Goal: Task Accomplishment & Management: Use online tool/utility

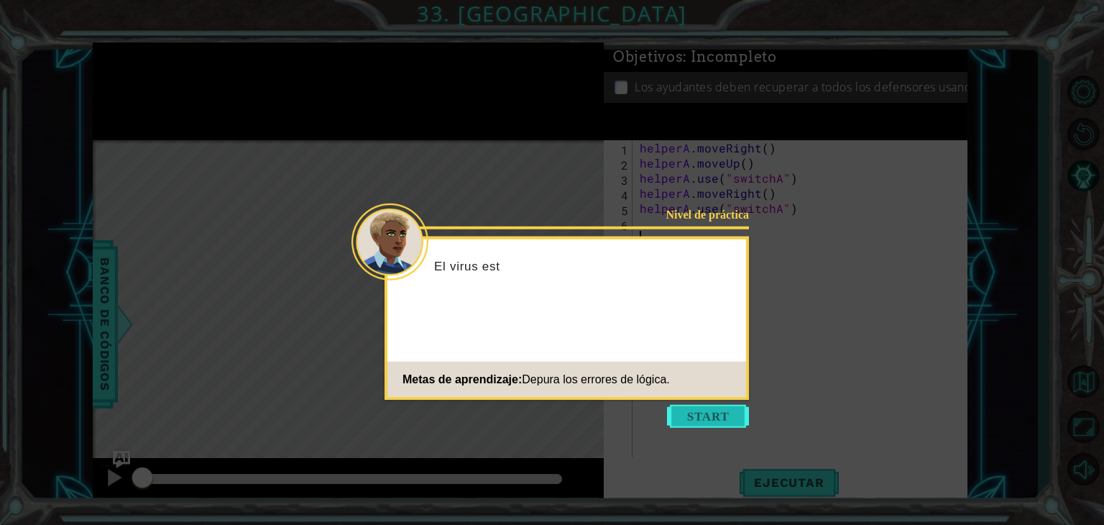
click at [708, 415] on button "Start" at bounding box center [708, 416] width 82 height 23
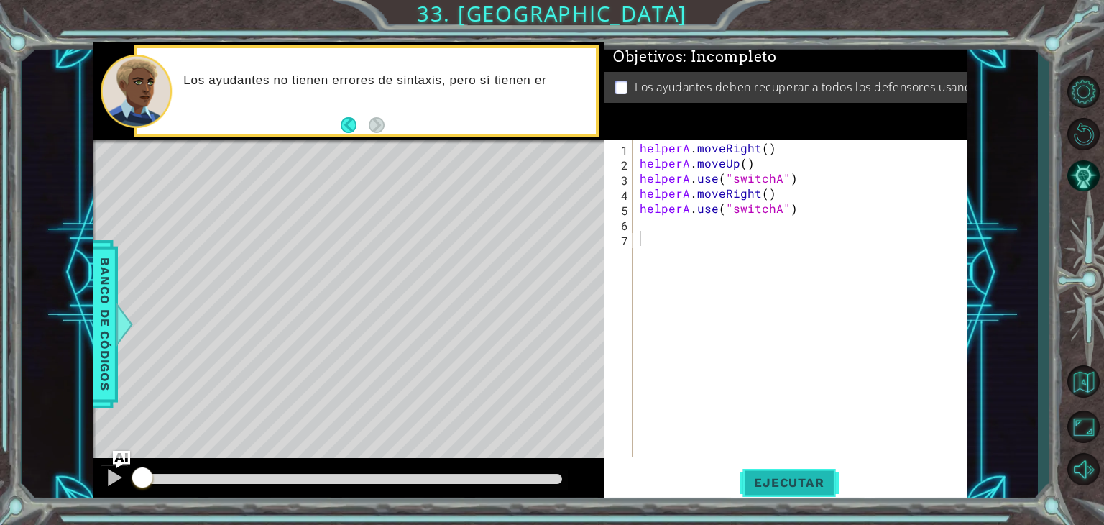
click at [808, 478] on span "Ejecutar" at bounding box center [789, 482] width 99 height 14
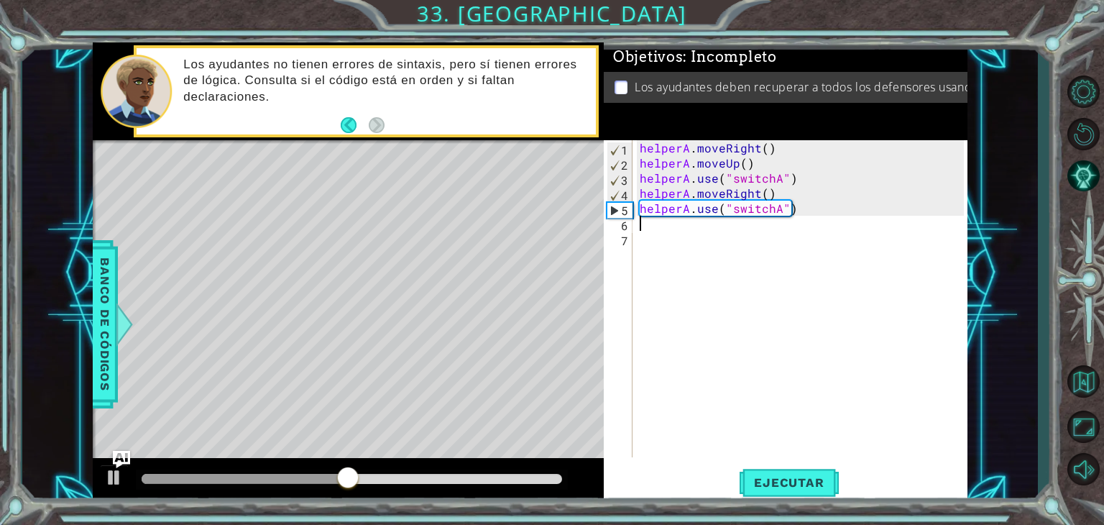
click at [664, 223] on div "helperA . moveRight ( ) helperA . moveUp ( ) helperA . use ( "switchA" ) helper…" at bounding box center [804, 313] width 334 height 347
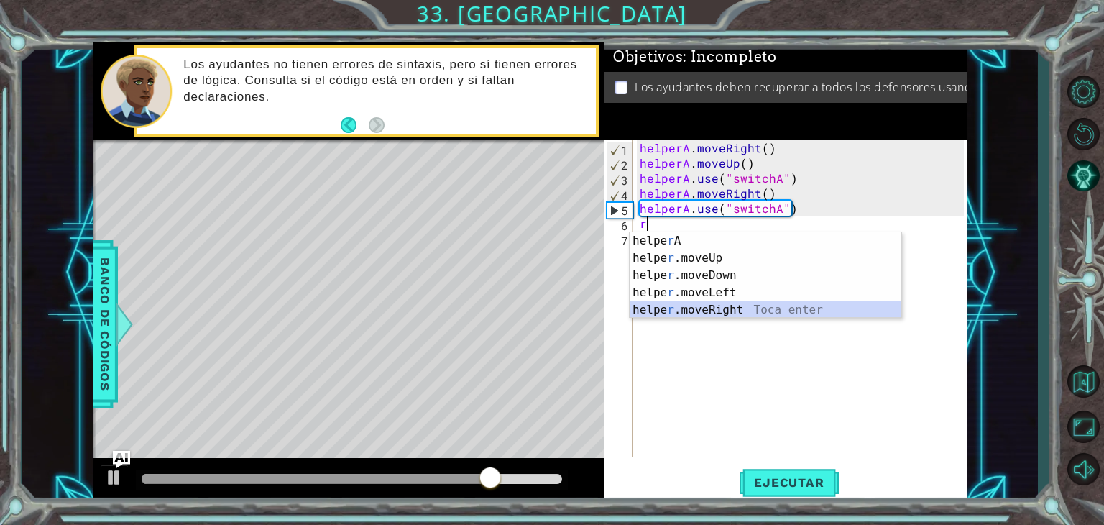
click at [733, 306] on div "helpe r A Toca enter helpe r .moveUp Toca enter helpe r .moveDown Toca enter he…" at bounding box center [766, 292] width 272 height 121
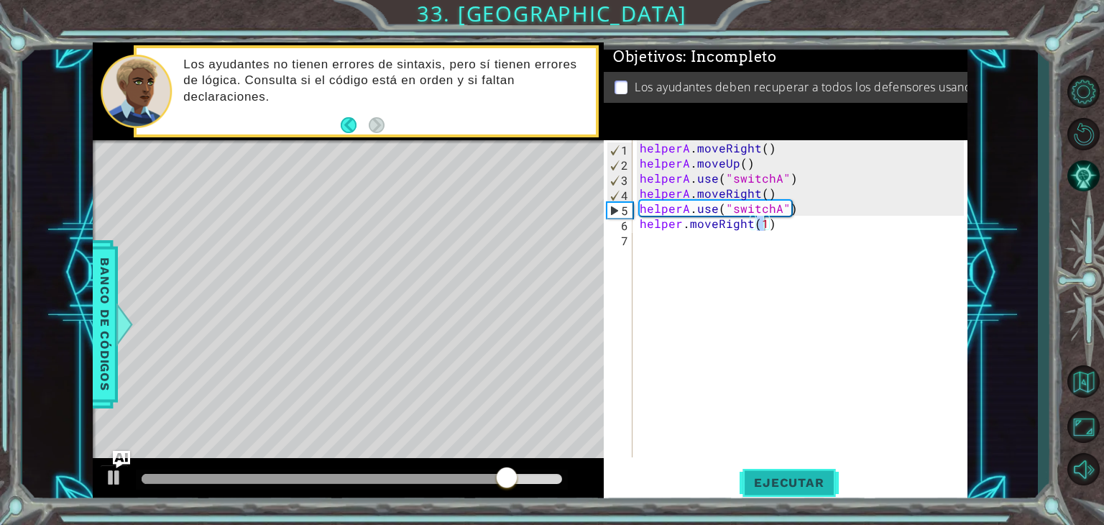
click at [746, 483] on span "Ejecutar" at bounding box center [789, 482] width 99 height 14
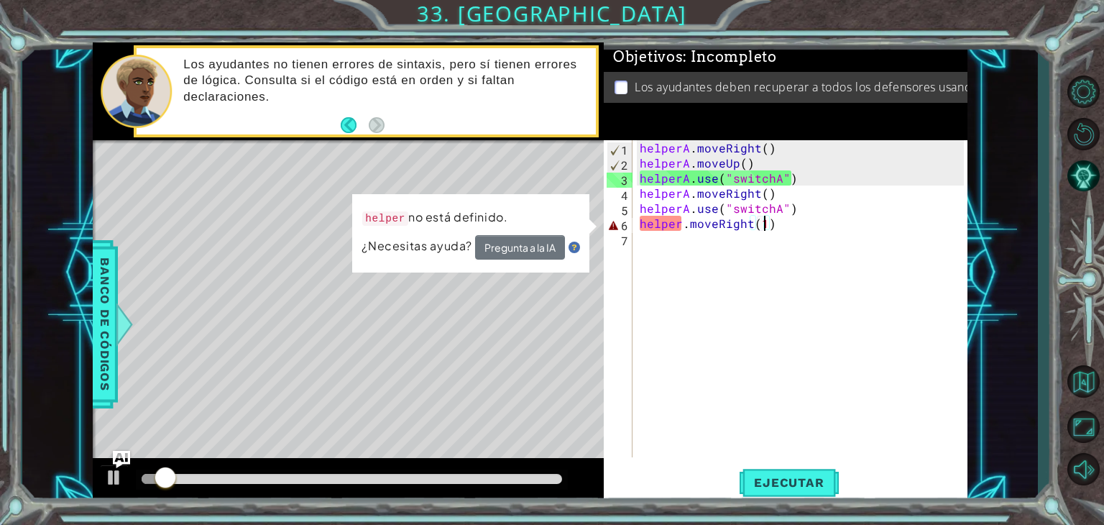
type textarea "r"
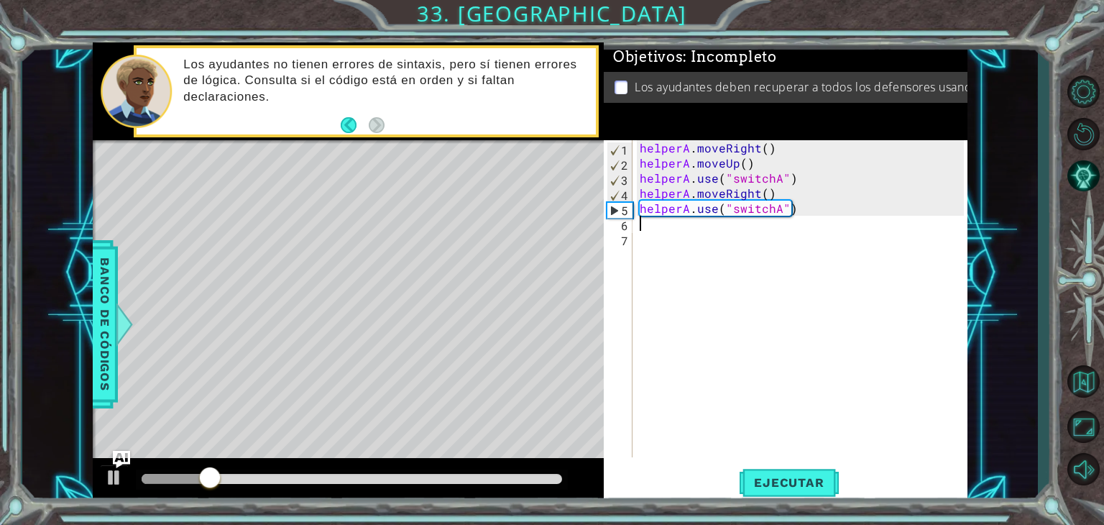
click at [676, 222] on div "helperA . moveRight ( ) helperA . moveUp ( ) helperA . use ( "switchA" ) helper…" at bounding box center [804, 313] width 334 height 347
click at [817, 216] on div "helperA . moveRight ( ) helperA . moveUp ( ) helperA . use ( "switchA" ) helper…" at bounding box center [804, 313] width 334 height 347
click at [723, 218] on div "helperA . moveRight ( ) helperA . moveUp ( ) helperA . use ( "switchA" ) helper…" at bounding box center [804, 313] width 334 height 347
click at [799, 215] on div "helperA . moveRight ( ) helperA . moveUp ( ) helperA . use ( "switchA" ) helper…" at bounding box center [804, 313] width 334 height 347
type textarea "helperA.use("switchA")"
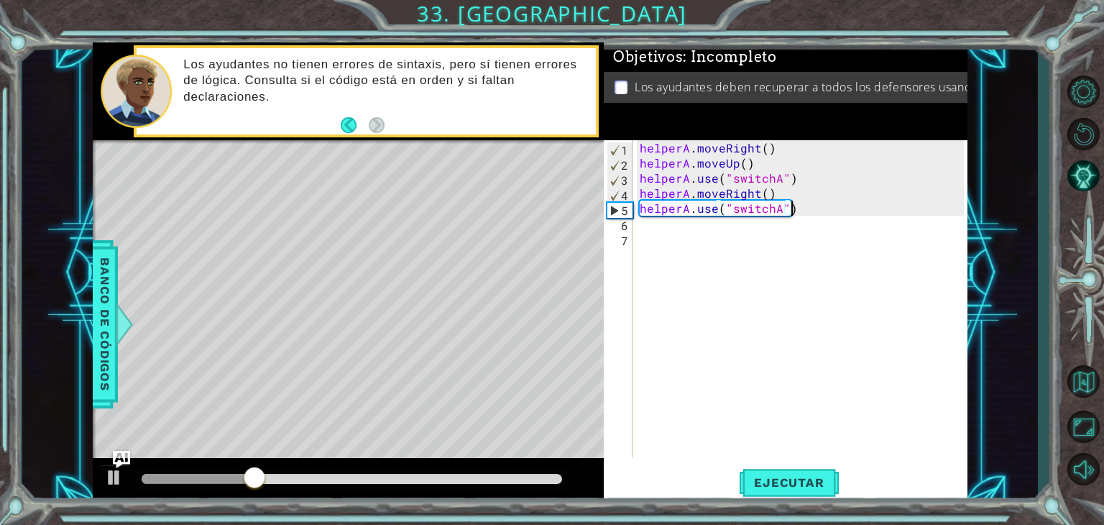
click at [812, 206] on div "helperA . moveRight ( ) helperA . moveUp ( ) helperA . use ( "switchA" ) helper…" at bounding box center [804, 313] width 334 height 347
click at [715, 238] on div "helperA . moveRight ( ) helperA . moveUp ( ) helperA . use ( "switchA" ) helper…" at bounding box center [804, 313] width 334 height 347
click at [692, 229] on div "helperA . moveRight ( ) helperA . moveUp ( ) helperA . use ( "switchA" ) helper…" at bounding box center [804, 313] width 334 height 347
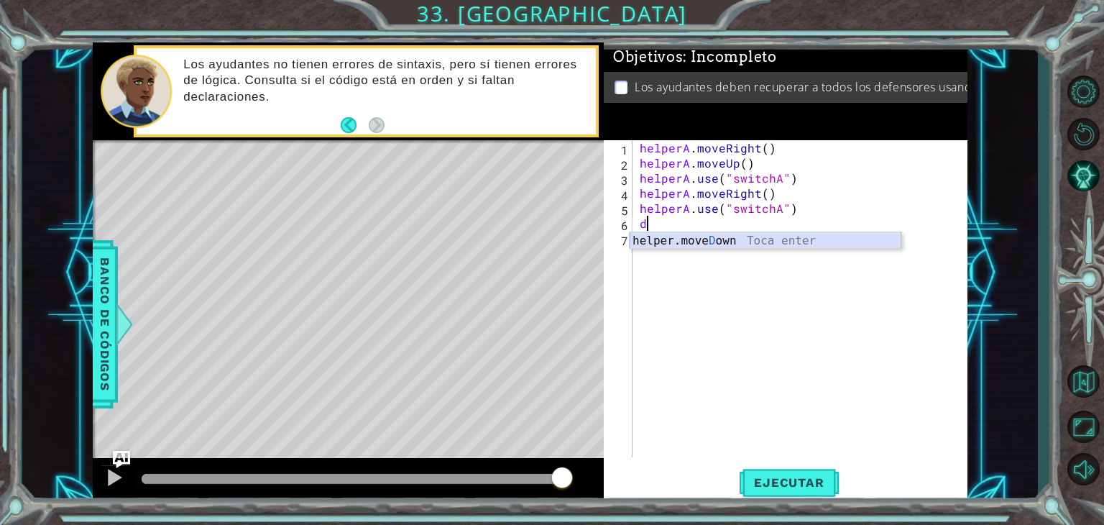
click at [696, 241] on div "helper.[PERSON_NAME] own Toca enter" at bounding box center [766, 258] width 272 height 52
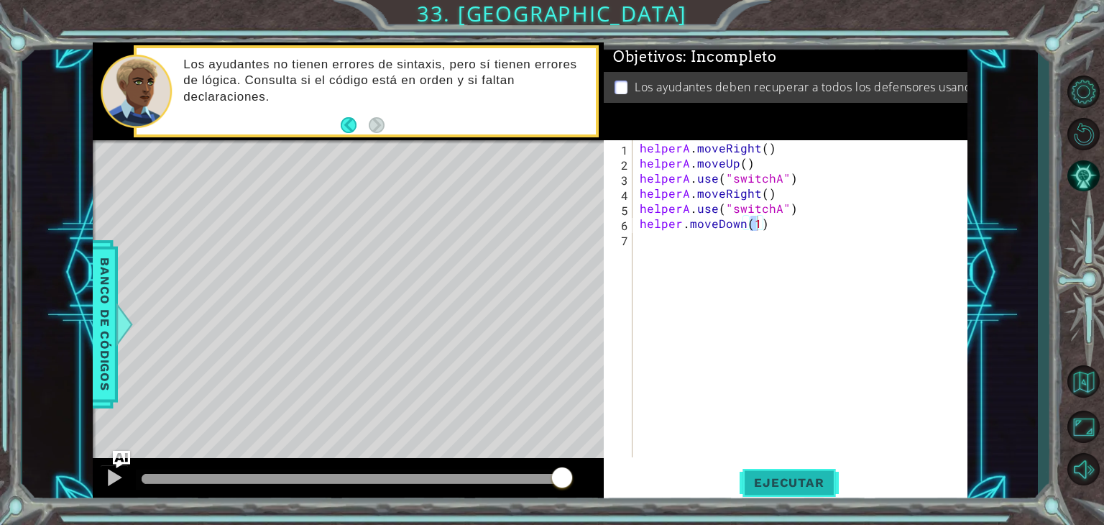
click at [797, 490] on button "Ejecutar" at bounding box center [789, 482] width 99 height 37
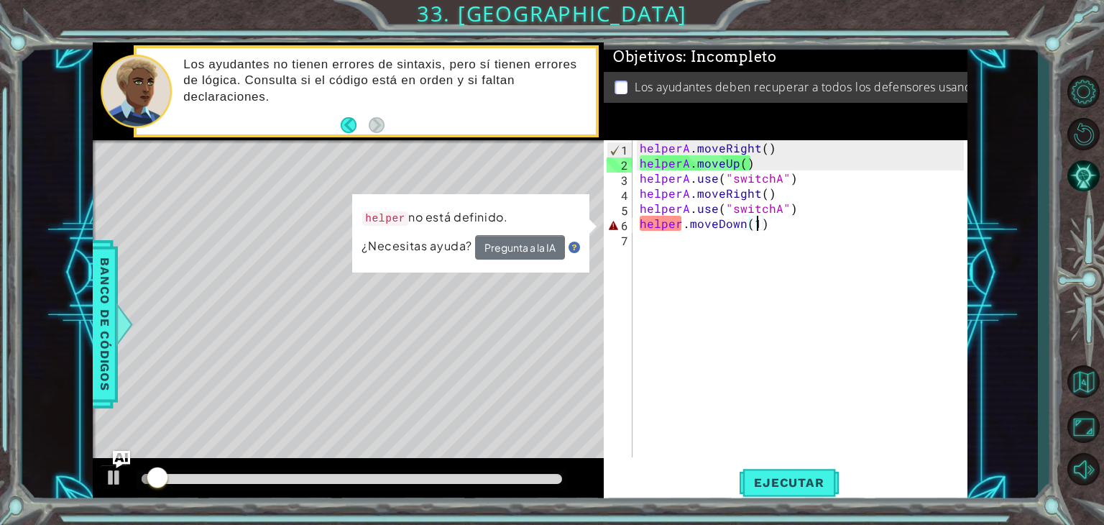
type textarea "d"
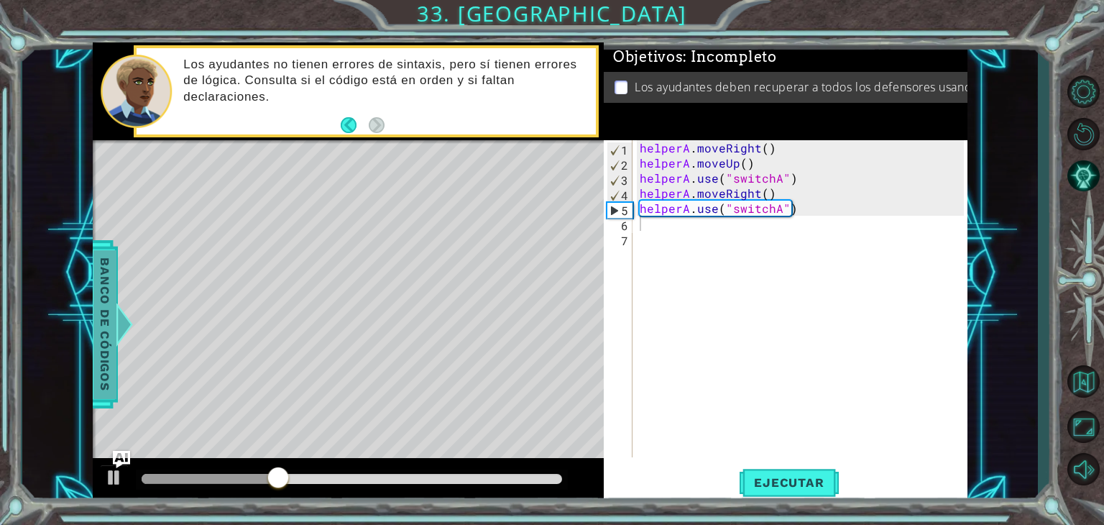
click at [98, 303] on span "Banco de códigos" at bounding box center [104, 324] width 23 height 149
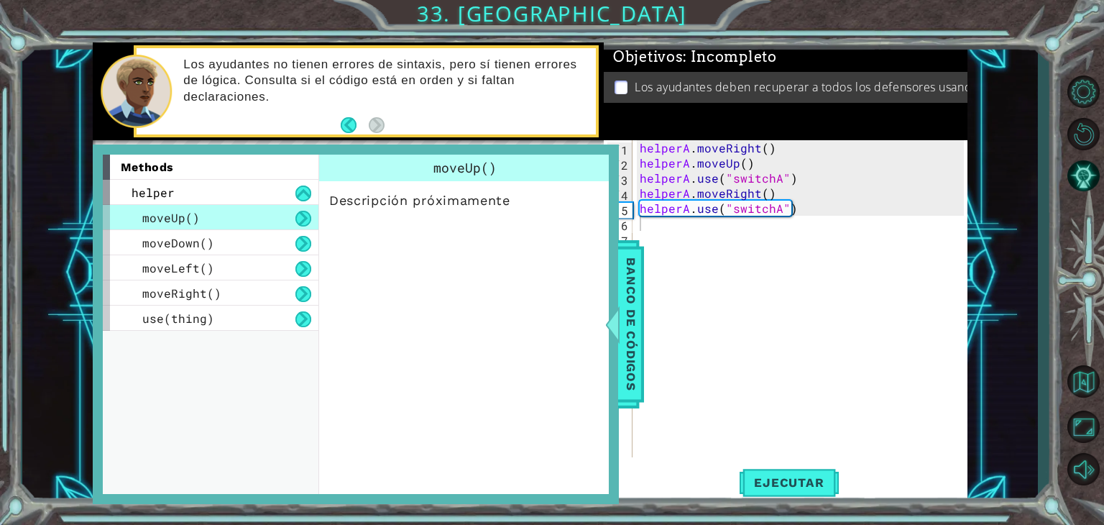
click at [620, 187] on div "3" at bounding box center [620, 180] width 25 height 15
click at [630, 79] on li "Los ayudantes deben recuperar a todos los defensores usando interruptores." at bounding box center [787, 87] width 345 height 17
click at [626, 308] on span "Banco de códigos" at bounding box center [631, 324] width 23 height 149
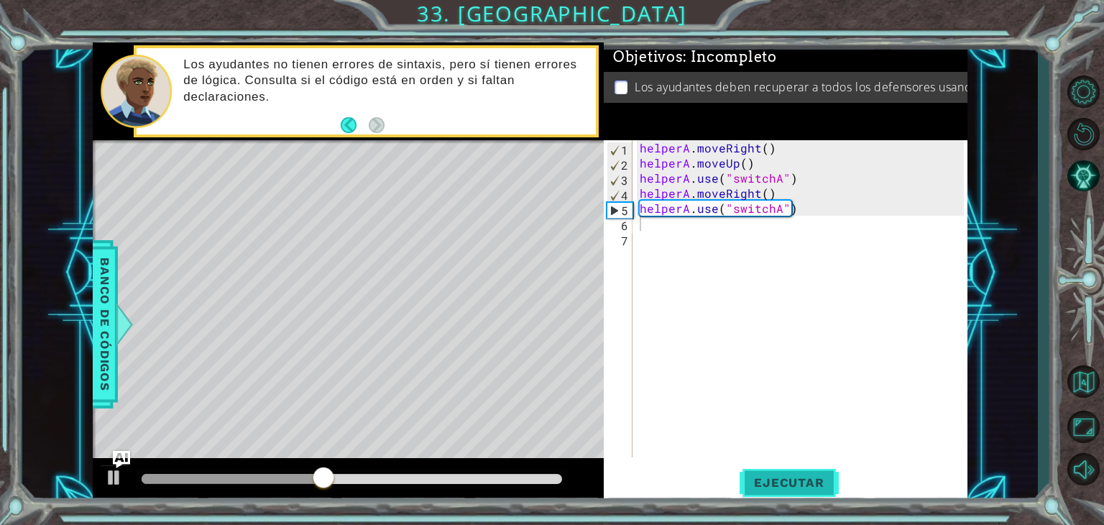
click at [789, 483] on span "Ejecutar" at bounding box center [789, 482] width 99 height 14
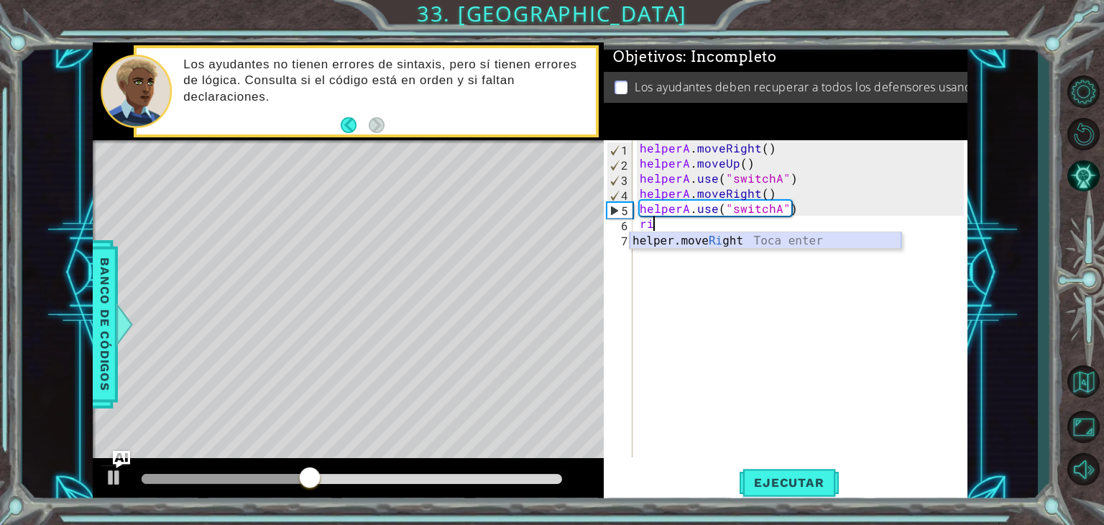
click at [671, 243] on div "helper.move Ri ght Toca enter" at bounding box center [766, 258] width 272 height 52
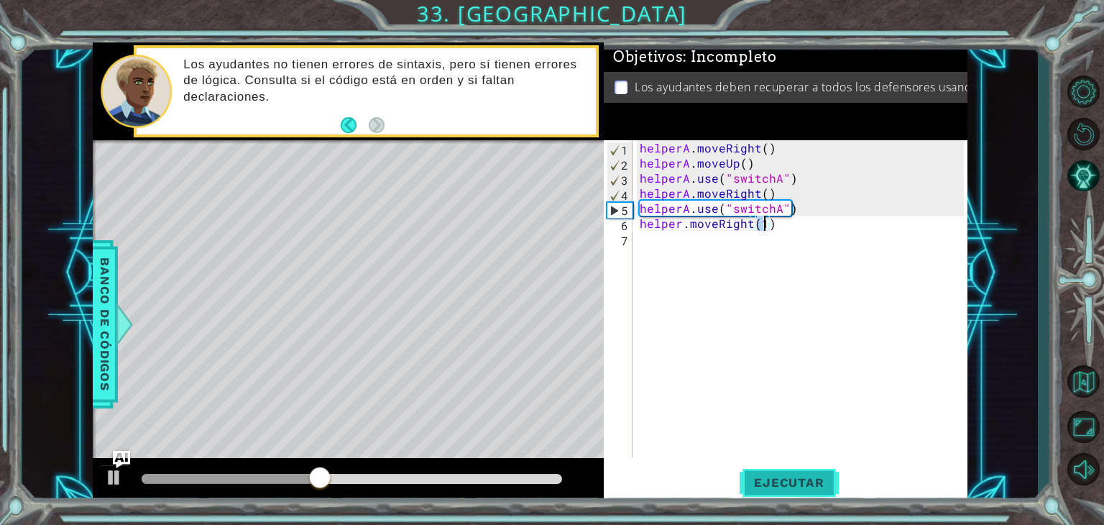
click at [771, 480] on span "Ejecutar" at bounding box center [789, 482] width 99 height 14
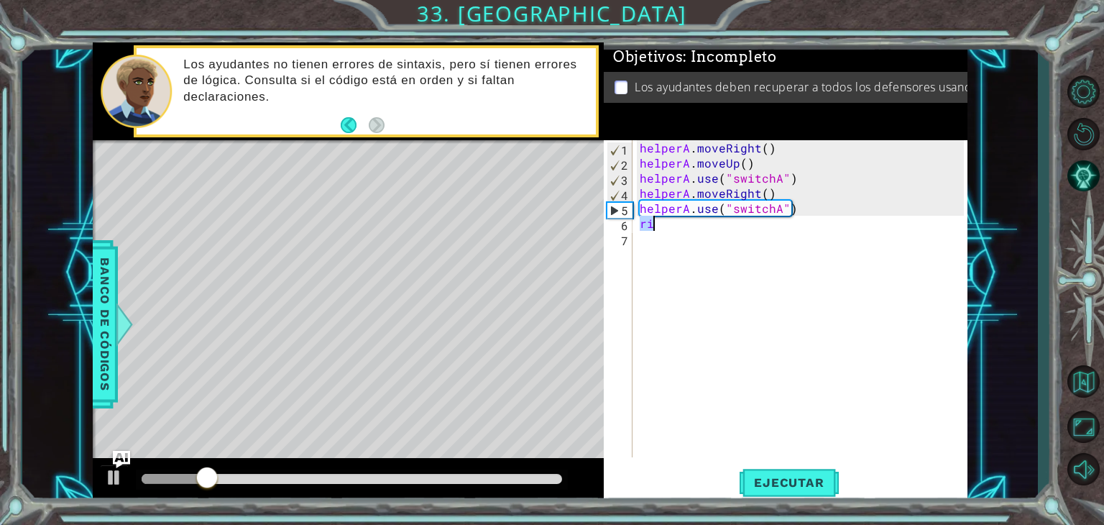
click at [681, 228] on div "helperA . moveRight ( ) helperA . moveUp ( ) helperA . use ( "switchA" ) helper…" at bounding box center [800, 298] width 327 height 317
type textarea "r"
type textarea "d"
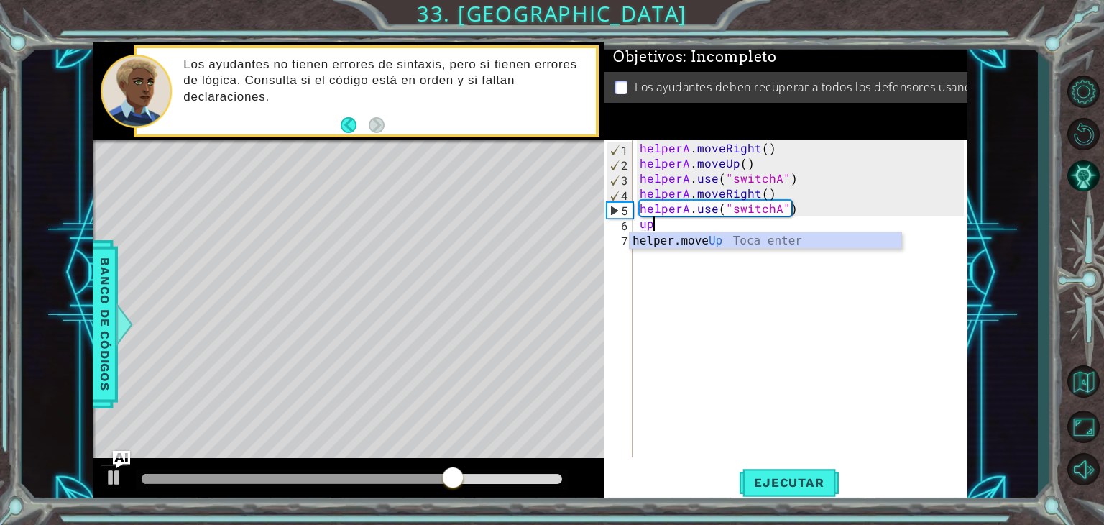
click at [688, 240] on div "helper.move Up Toca enter" at bounding box center [766, 258] width 272 height 52
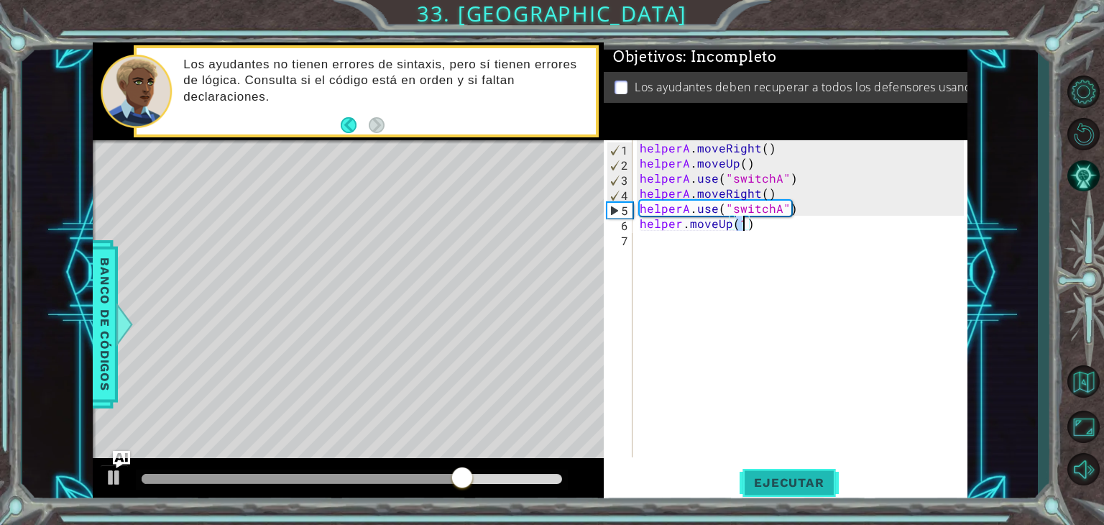
click at [793, 491] on button "Ejecutar" at bounding box center [789, 482] width 99 height 37
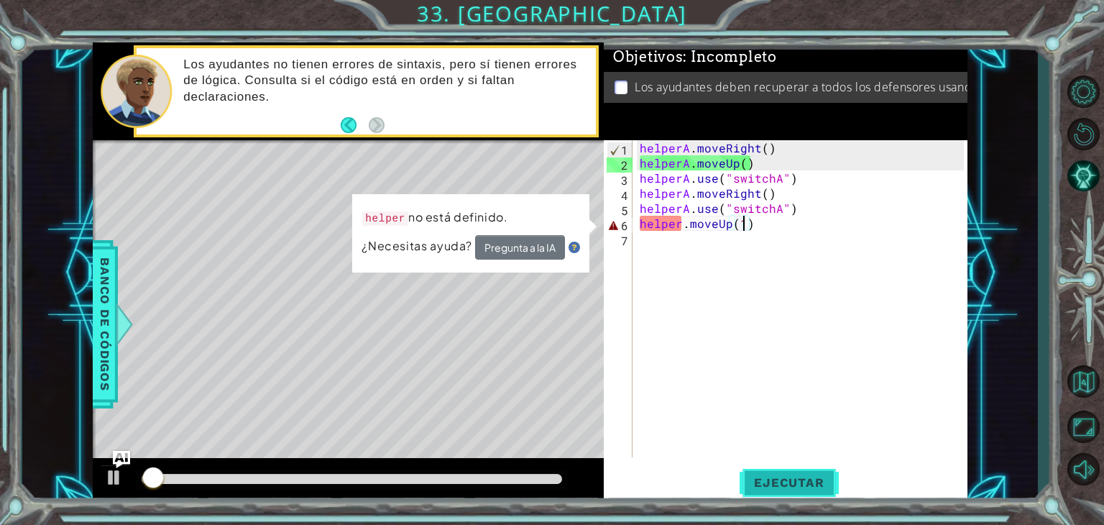
type textarea "up"
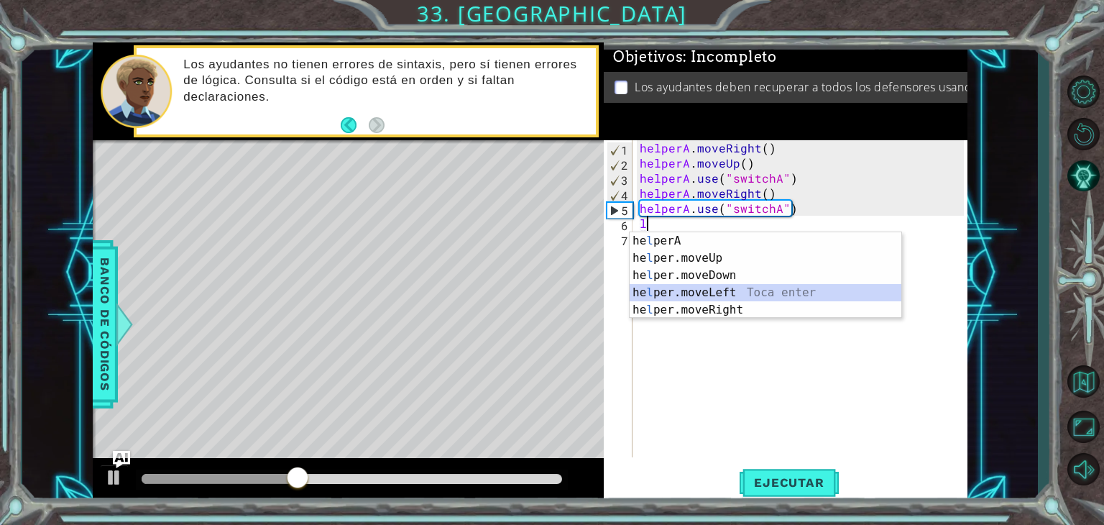
click at [651, 300] on div "he l perA Toca enter he l per.moveUp Toca enter he l per.moveDown Toca enter he…" at bounding box center [766, 292] width 272 height 121
type textarea "helper.moveLeft(1)"
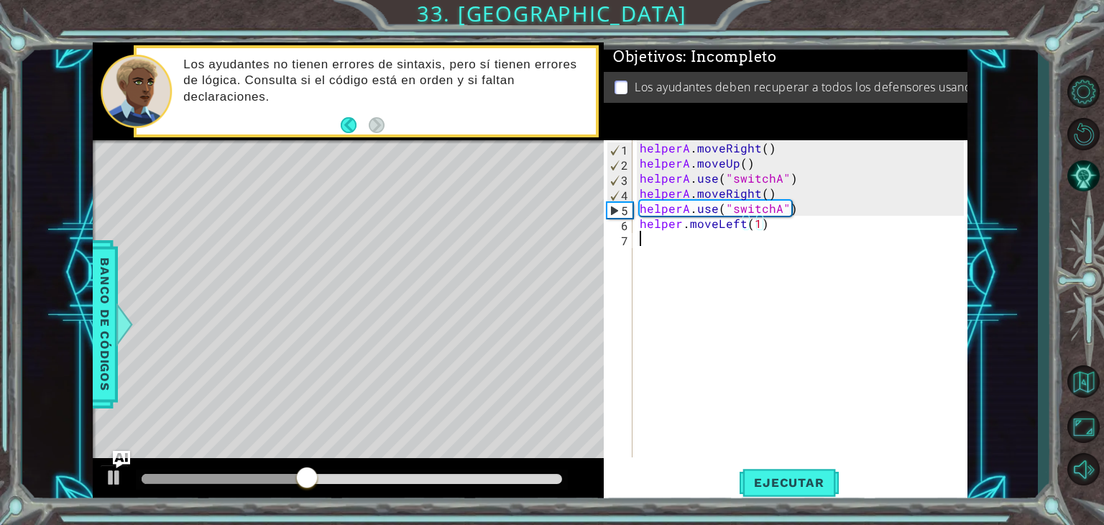
click at [650, 250] on div "helperA . moveRight ( ) helperA . moveUp ( ) helperA . use ( "switchA" ) helper…" at bounding box center [804, 313] width 334 height 347
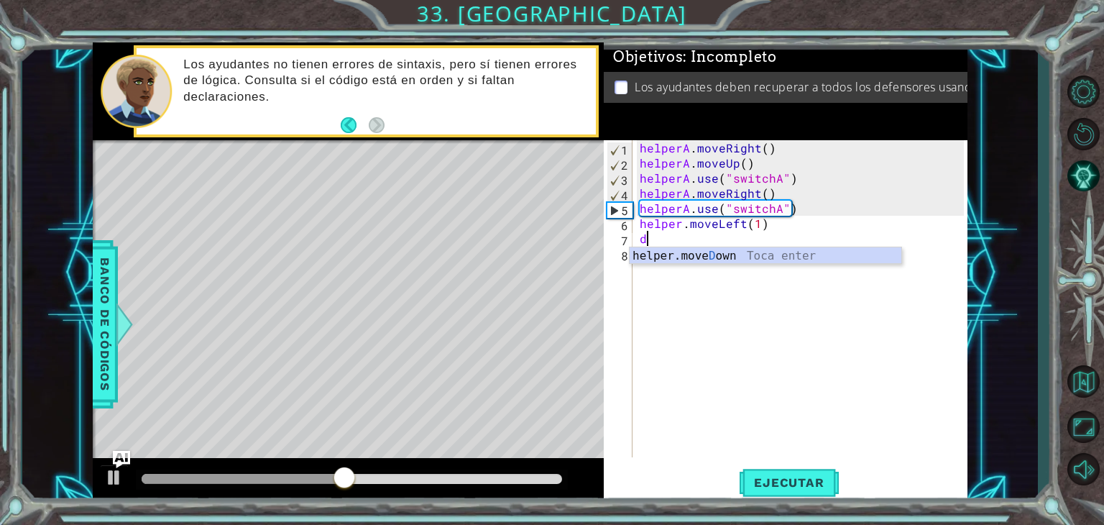
click at [650, 250] on div "helper.[PERSON_NAME] own Toca enter" at bounding box center [766, 273] width 272 height 52
type textarea "helper.moveDown(1)"
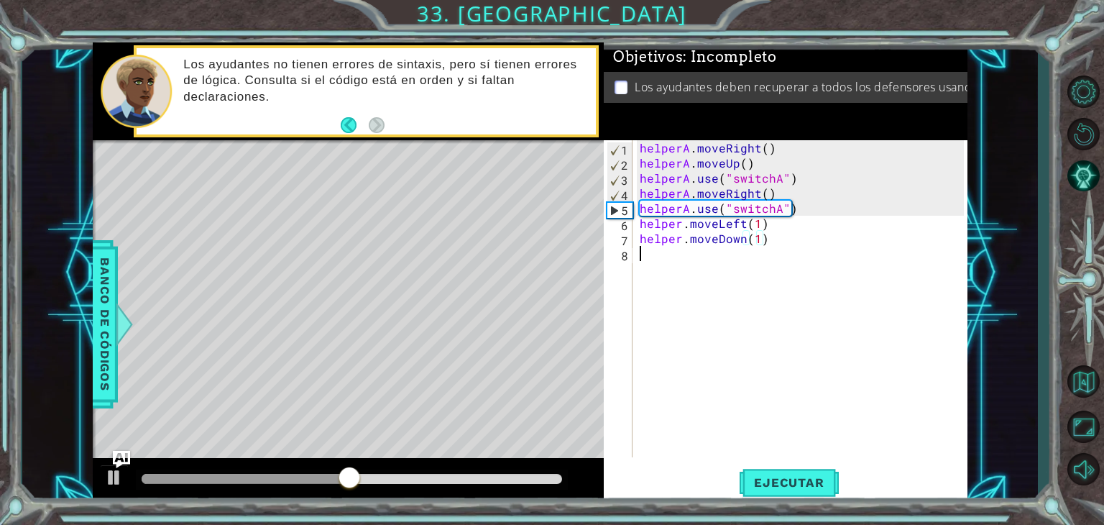
click at [650, 250] on div "helperA . moveRight ( ) helperA . moveUp ( ) helperA . use ( "switchA" ) helper…" at bounding box center [804, 313] width 334 height 347
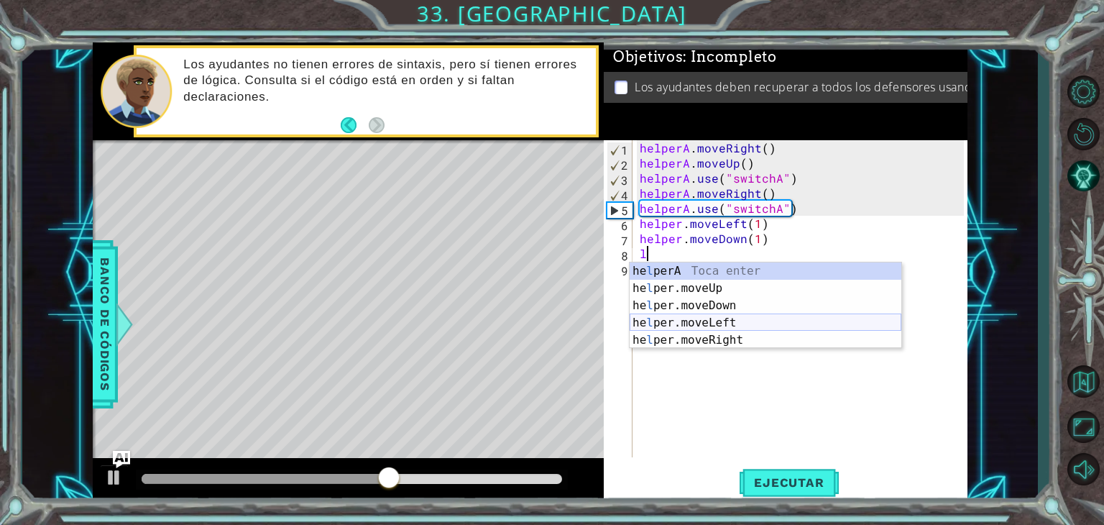
click at [699, 321] on div "he l perA Toca enter he l per.moveUp Toca enter he l per.moveDown Toca enter he…" at bounding box center [766, 322] width 272 height 121
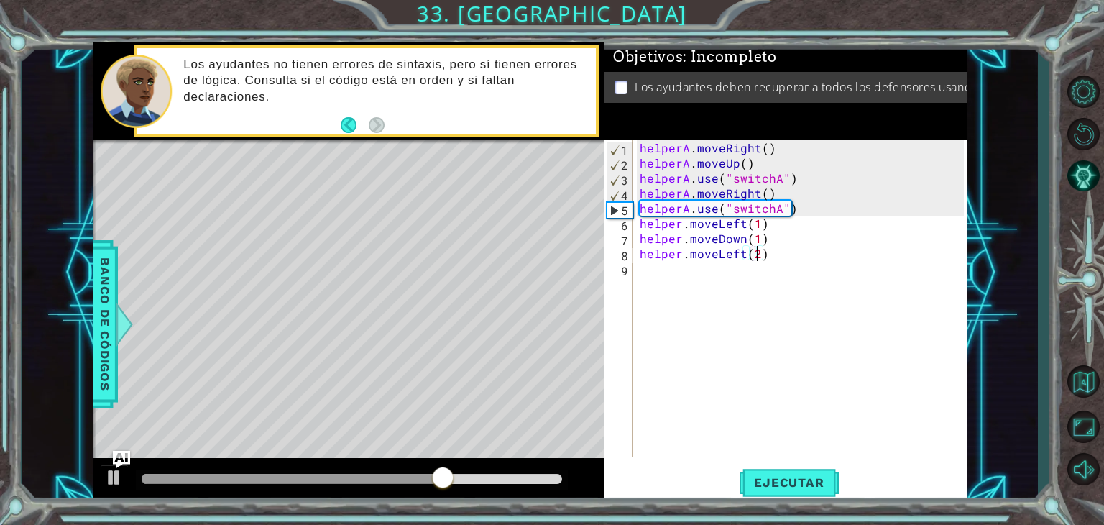
scroll to position [0, 6]
click at [795, 472] on button "Ejecutar" at bounding box center [789, 482] width 99 height 37
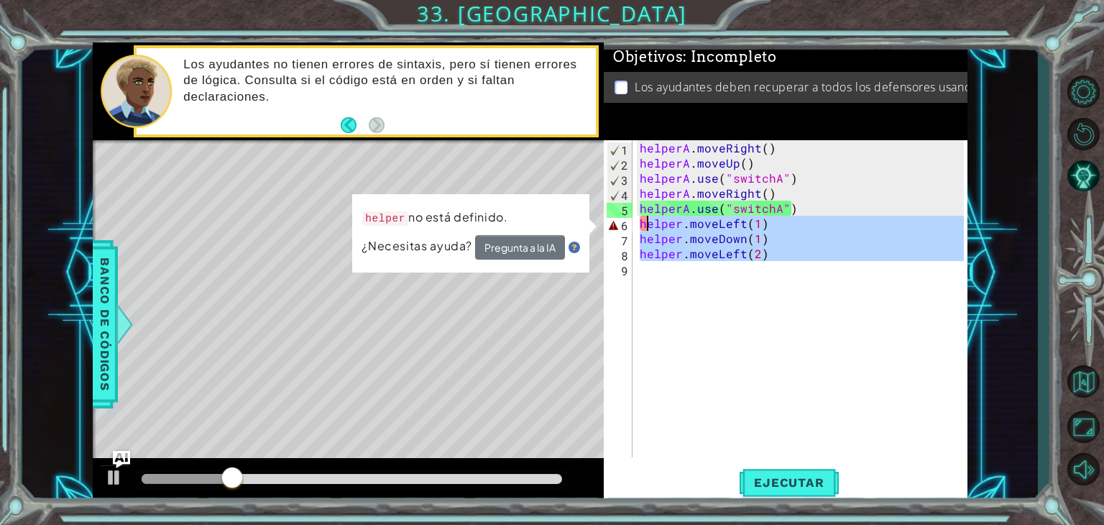
drag, startPoint x: 808, startPoint y: 280, endPoint x: 641, endPoint y: 225, distance: 176.4
click at [641, 225] on div "helperA . moveRight ( ) helperA . moveUp ( ) helperA . use ( "switchA" ) helper…" at bounding box center [804, 313] width 334 height 347
type textarea "helper.moveLeft(1) helper.moveDown(1)"
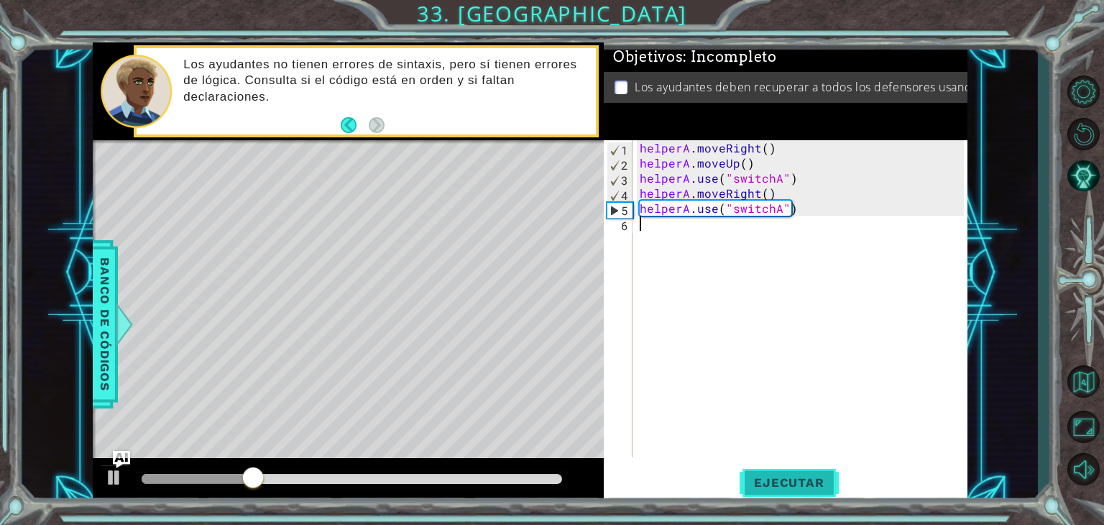
click at [785, 481] on span "Ejecutar" at bounding box center [789, 482] width 99 height 14
